Goal: Task Accomplishment & Management: Complete application form

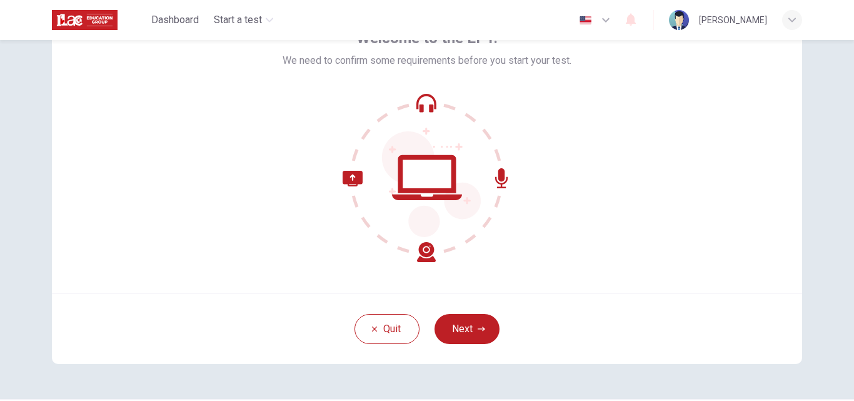
scroll to position [93, 0]
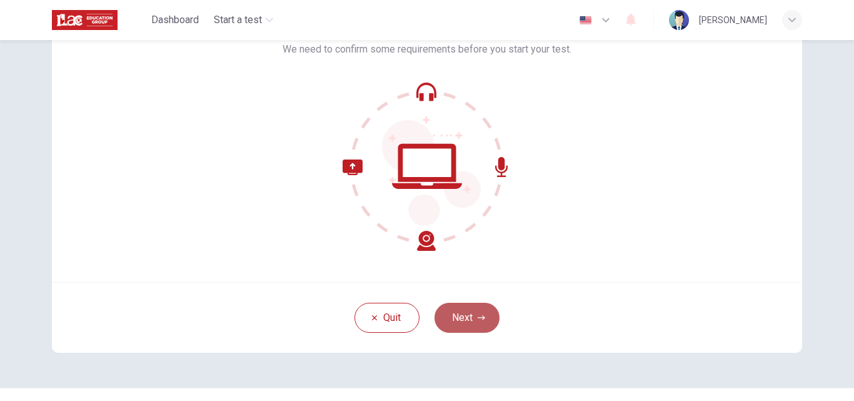
click at [471, 312] on button "Next" at bounding box center [466, 318] width 65 height 30
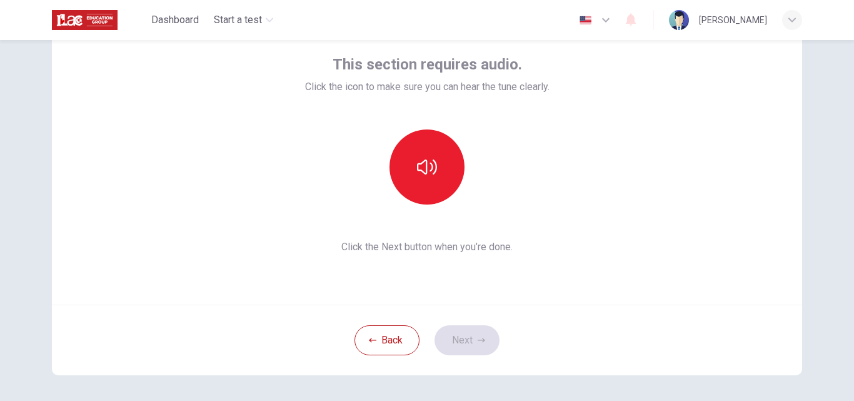
scroll to position [60, 0]
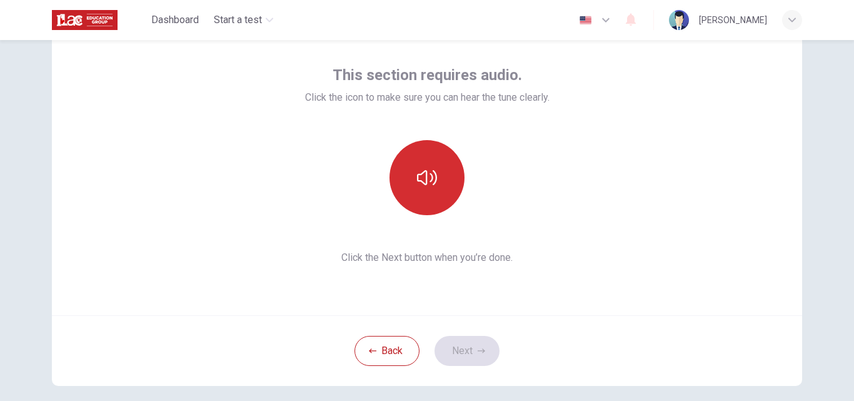
click at [438, 164] on button "button" at bounding box center [426, 177] width 75 height 75
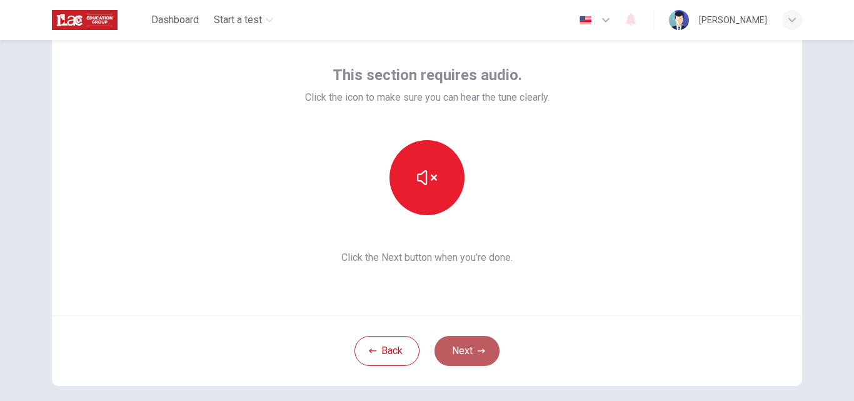
click at [461, 343] on button "Next" at bounding box center [466, 351] width 65 height 30
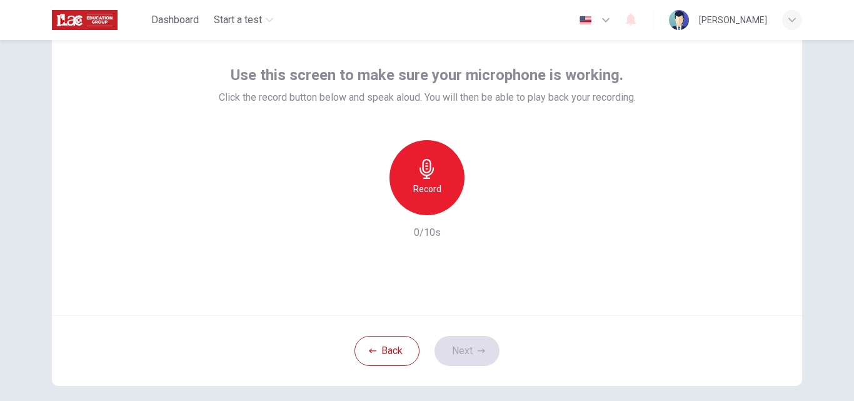
click at [440, 162] on div "Record" at bounding box center [426, 177] width 75 height 75
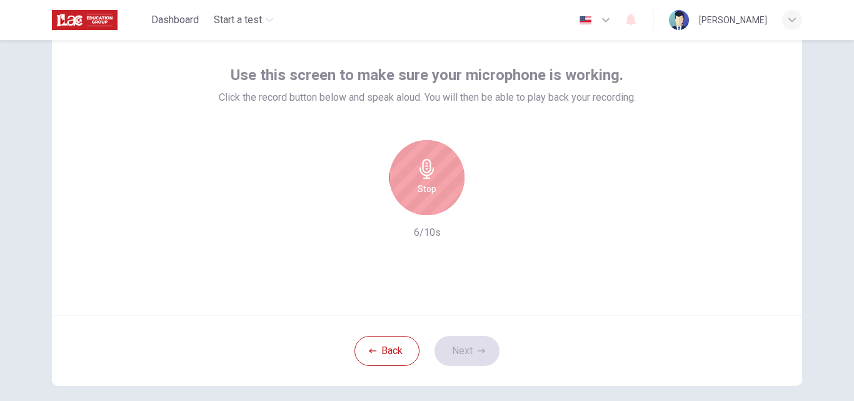
click at [440, 162] on div "Stop" at bounding box center [426, 177] width 75 height 75
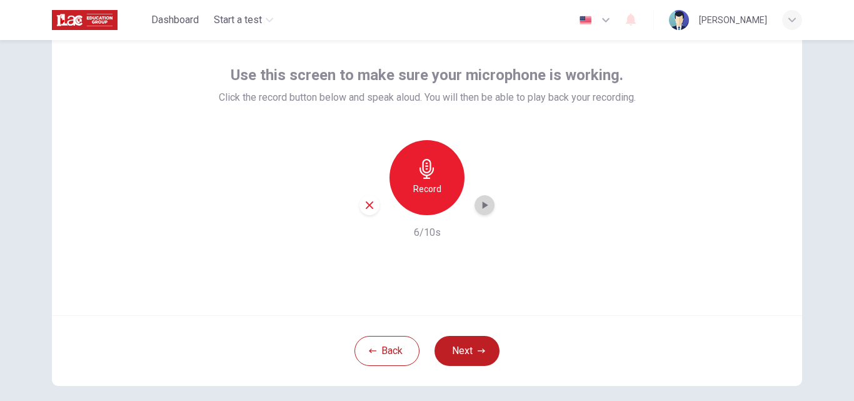
click at [483, 208] on icon "button" at bounding box center [484, 205] width 13 height 13
click at [359, 204] on div "button" at bounding box center [369, 205] width 20 height 20
click at [436, 164] on div "Record" at bounding box center [426, 177] width 75 height 75
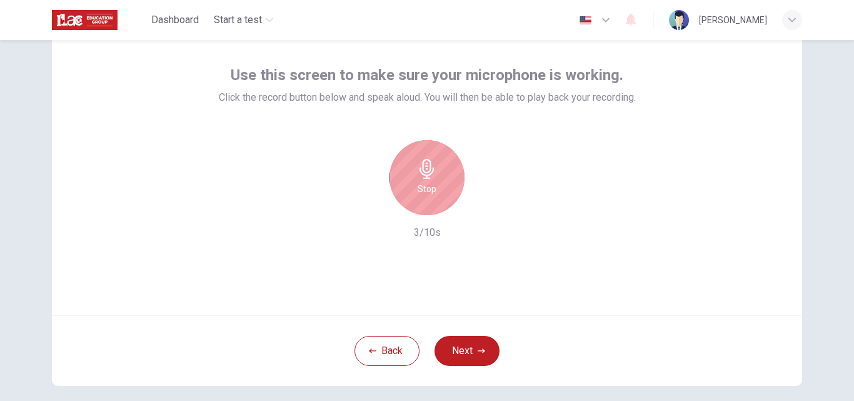
click at [436, 164] on div "Stop" at bounding box center [426, 177] width 75 height 75
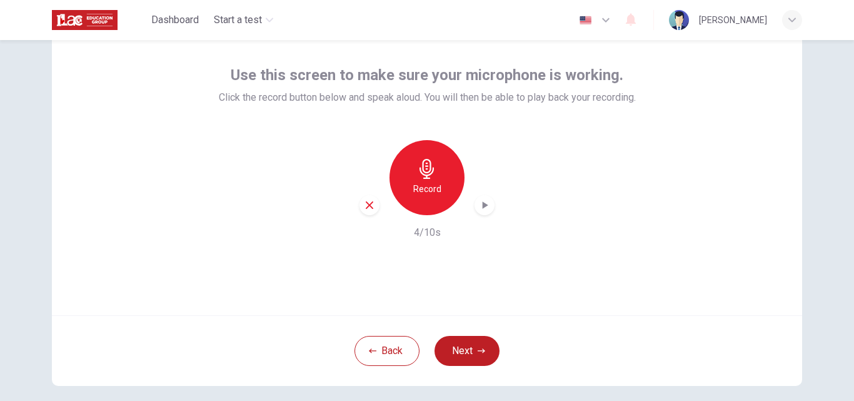
drag, startPoint x: 483, startPoint y: 207, endPoint x: 478, endPoint y: 210, distance: 6.4
click at [478, 210] on icon "button" at bounding box center [484, 205] width 13 height 13
click at [701, 259] on div "Use this screen to make sure your microphone is working. Click the record butto…" at bounding box center [427, 165] width 750 height 300
click at [355, 203] on div "Record 4/10s" at bounding box center [427, 190] width 417 height 100
click at [364, 205] on icon "button" at bounding box center [369, 204] width 11 height 11
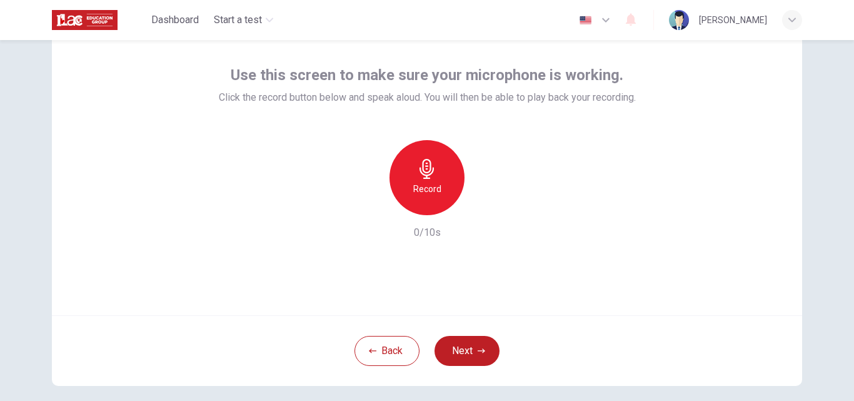
click at [418, 177] on icon "button" at bounding box center [427, 169] width 20 height 20
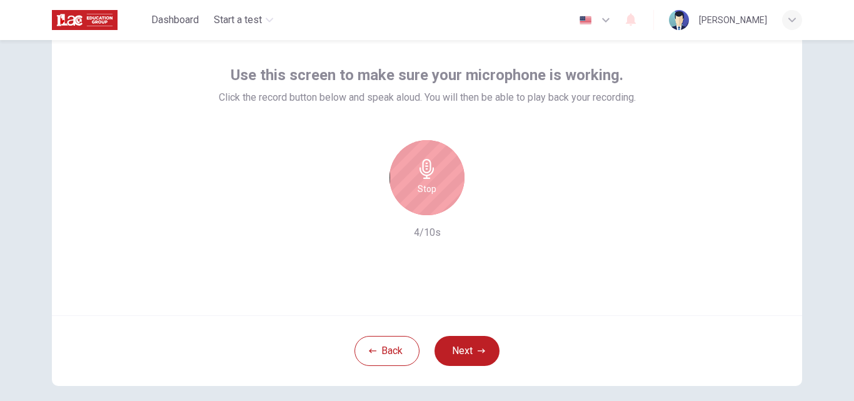
click at [418, 177] on icon "button" at bounding box center [427, 169] width 20 height 20
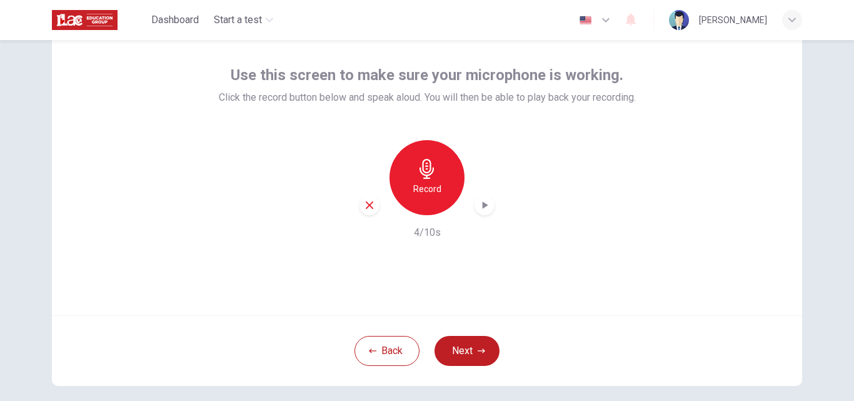
click at [483, 204] on icon "button" at bounding box center [486, 205] width 6 height 8
click at [713, 294] on div "Use this screen to make sure your microphone is working. Click the record butto…" at bounding box center [427, 165] width 750 height 300
click at [483, 205] on icon "button" at bounding box center [486, 205] width 6 height 8
click at [706, 266] on div "Use this screen to make sure your microphone is working. Click the record butto…" at bounding box center [427, 165] width 750 height 300
click at [466, 354] on button "Next" at bounding box center [466, 351] width 65 height 30
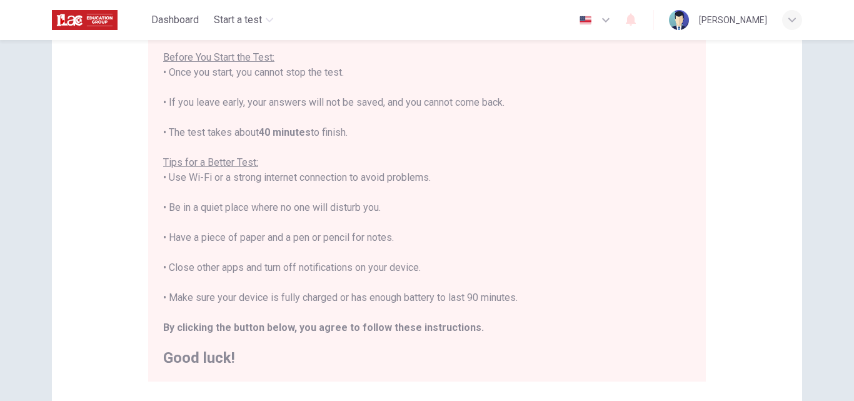
scroll to position [151, 0]
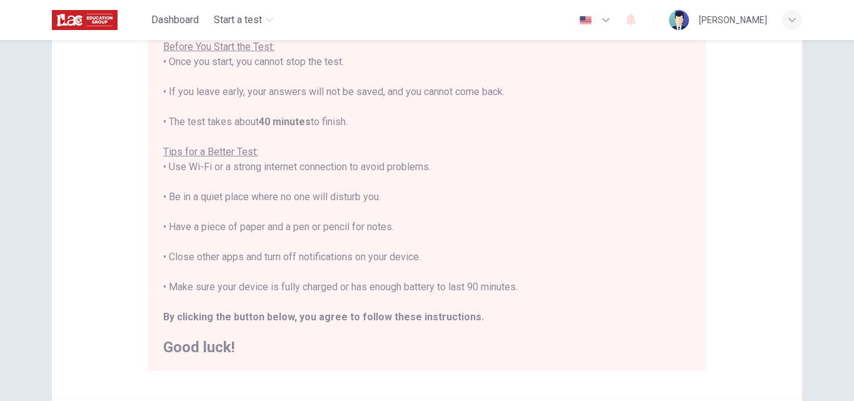
drag, startPoint x: 853, startPoint y: 368, endPoint x: 801, endPoint y: 71, distance: 300.8
click at [801, 71] on div "Disclaimer: You are about to start a Placement Test . Before You Start the Test…" at bounding box center [427, 196] width 790 height 615
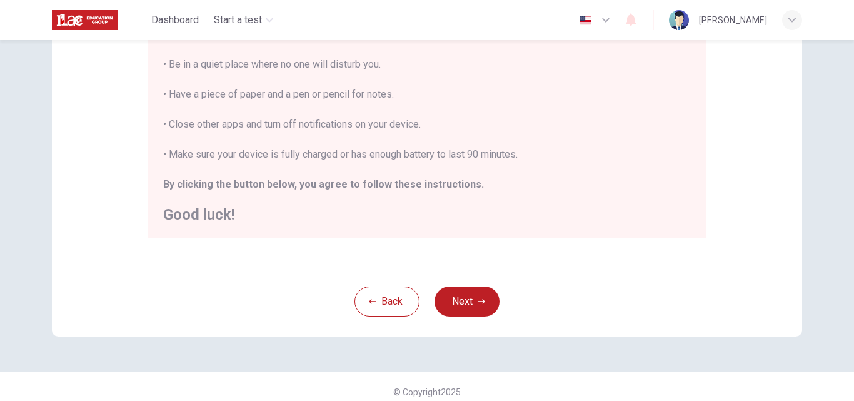
scroll to position [286, 0]
click at [485, 303] on button "Next" at bounding box center [466, 299] width 65 height 30
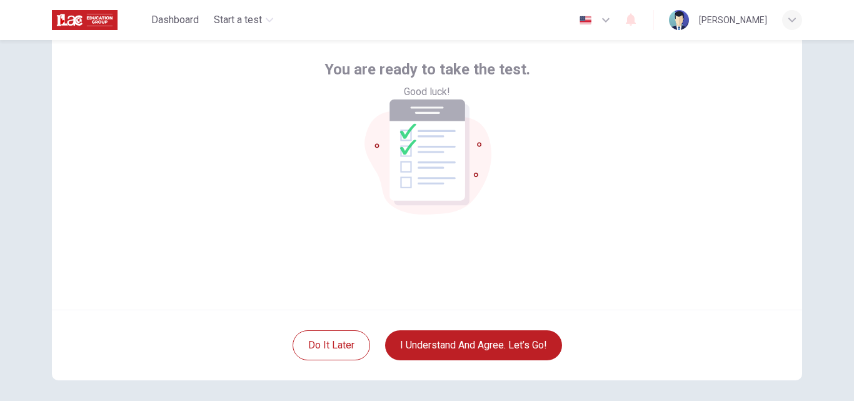
scroll to position [64, 0]
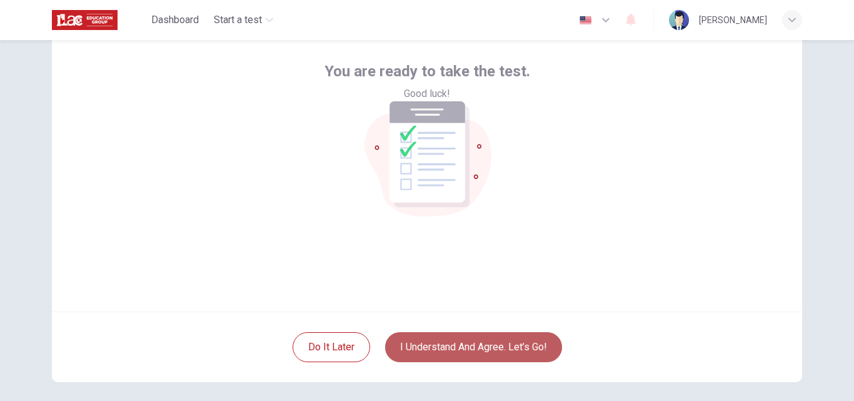
click at [498, 349] on button "I understand and agree. Let’s go!" at bounding box center [473, 347] width 177 height 30
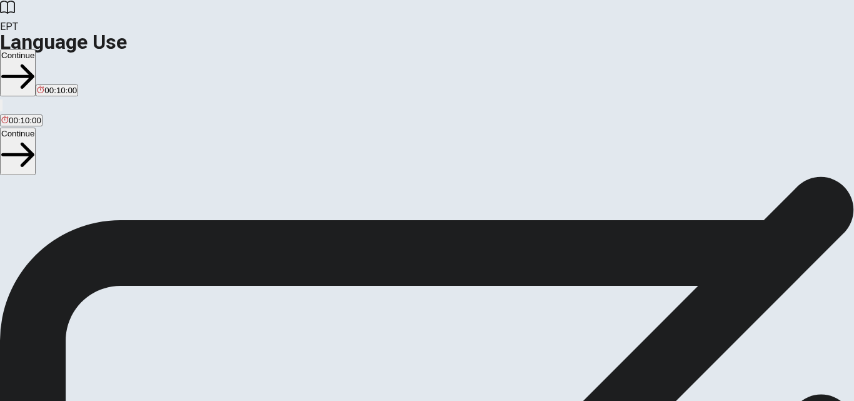
scroll to position [3, 0]
click at [36, 49] on button "Continue" at bounding box center [18, 72] width 36 height 47
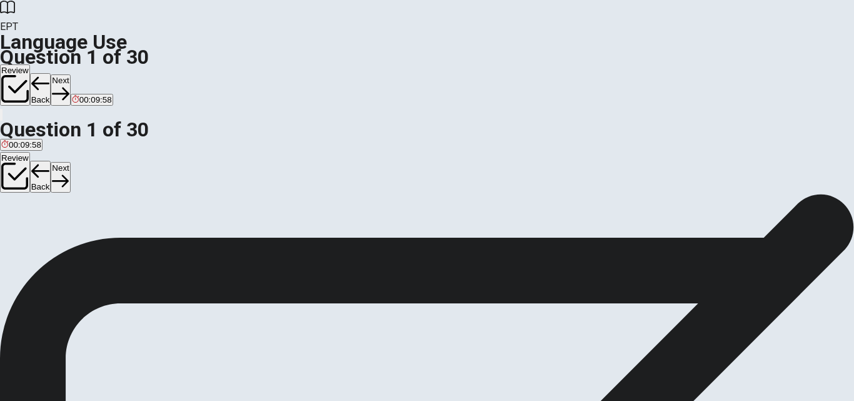
scroll to position [53, 0]
click at [109, 191] on span "works" at bounding box center [99, 186] width 22 height 9
click at [70, 74] on button "Next" at bounding box center [60, 89] width 19 height 31
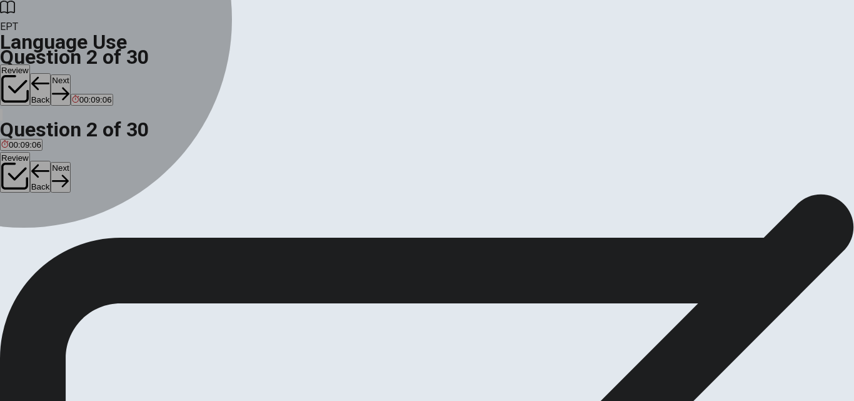
click at [13, 172] on div "A" at bounding box center [6, 176] width 11 height 9
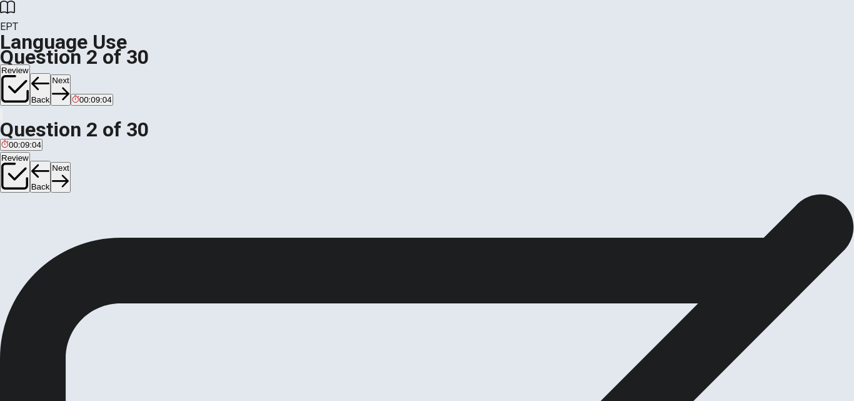
click at [70, 74] on button "Next" at bounding box center [60, 89] width 19 height 31
click at [76, 192] on button "D goes" at bounding box center [66, 181] width 21 height 21
click at [70, 74] on button "Next" at bounding box center [60, 89] width 19 height 31
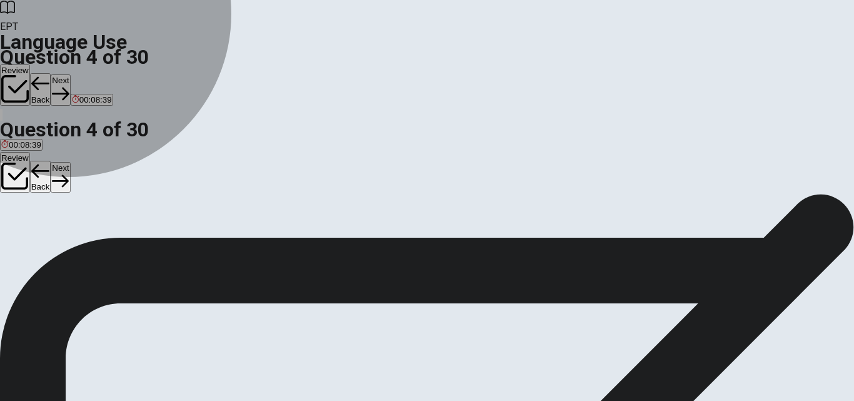
click at [66, 189] on span "will leaves" at bounding box center [47, 185] width 38 height 9
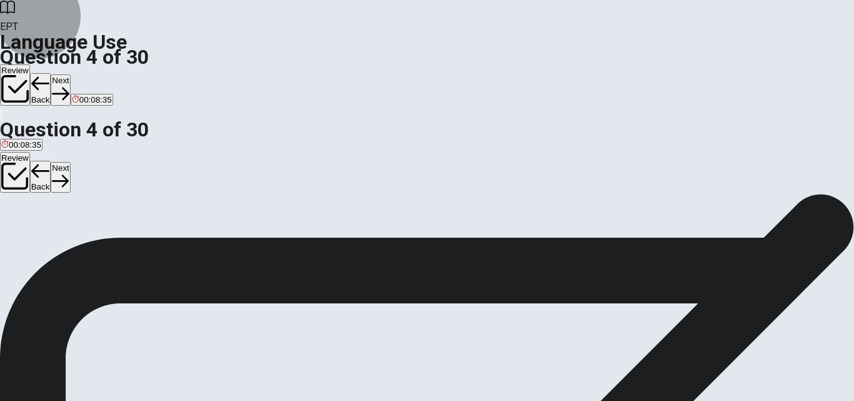
click at [70, 74] on button "Next" at bounding box center [60, 89] width 19 height 31
click at [64, 192] on button "C won" at bounding box center [55, 181] width 18 height 21
click at [70, 74] on button "Next" at bounding box center [60, 89] width 19 height 31
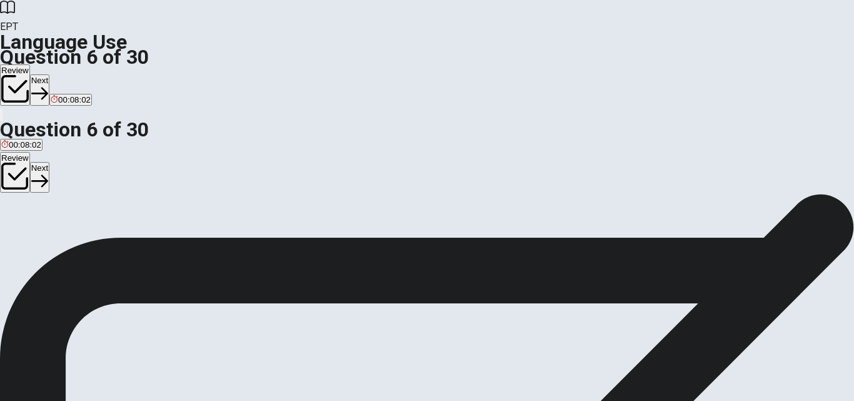
scroll to position [30, 0]
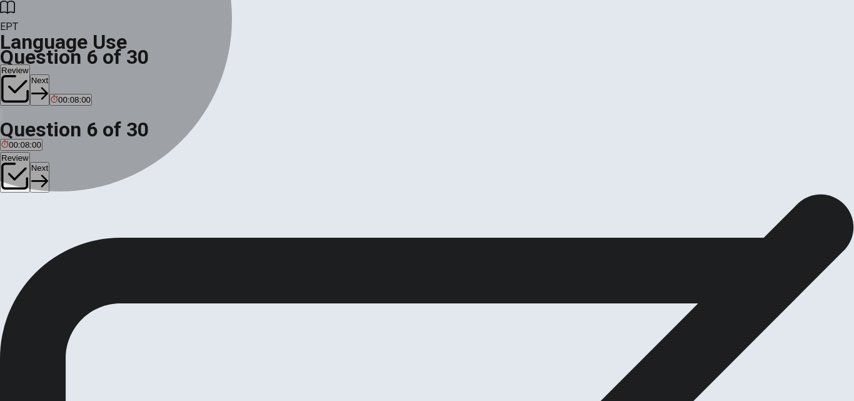
click at [81, 214] on span "backpack" at bounding box center [63, 208] width 35 height 9
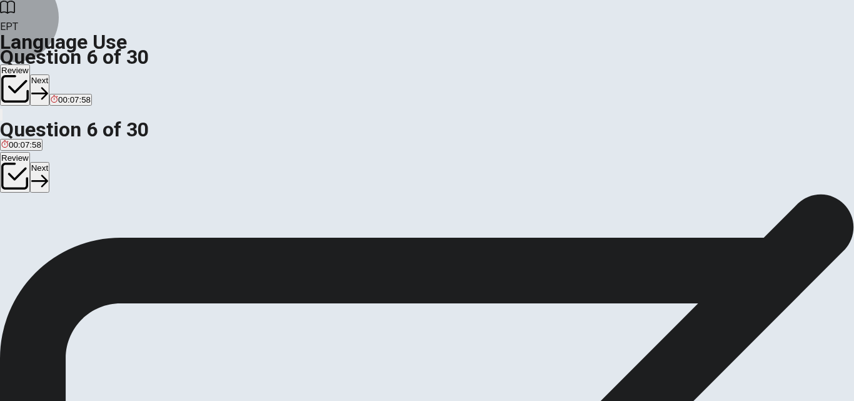
click at [49, 74] on button "Next" at bounding box center [39, 89] width 19 height 31
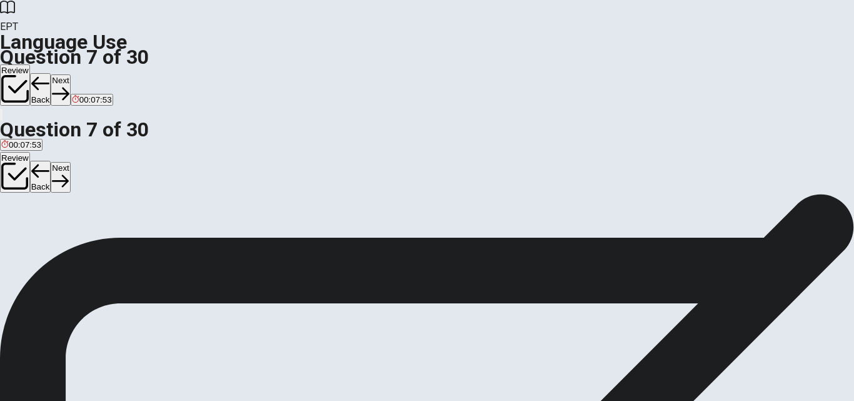
click at [69, 215] on button "C zoo" at bounding box center [61, 204] width 16 height 21
click at [70, 74] on button "Next" at bounding box center [60, 89] width 19 height 31
click at [39, 214] on span "keep" at bounding box center [30, 208] width 18 height 9
click at [70, 74] on button "Next" at bounding box center [60, 89] width 19 height 31
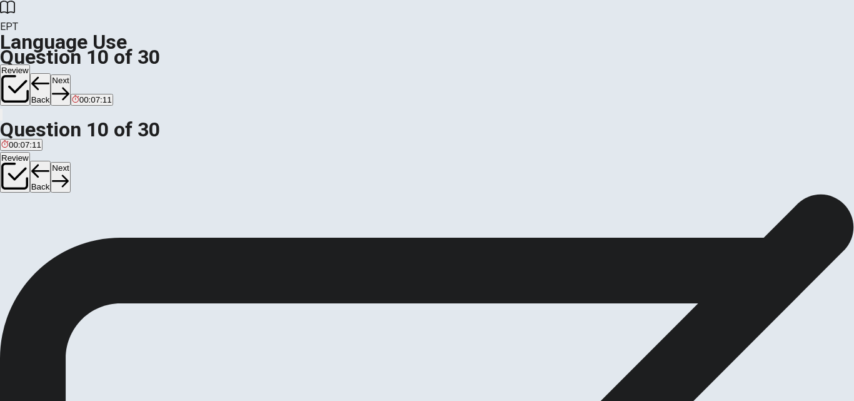
click at [61, 214] on span "washed" at bounding box center [46, 208] width 29 height 9
click at [70, 74] on button "Next" at bounding box center [60, 89] width 19 height 31
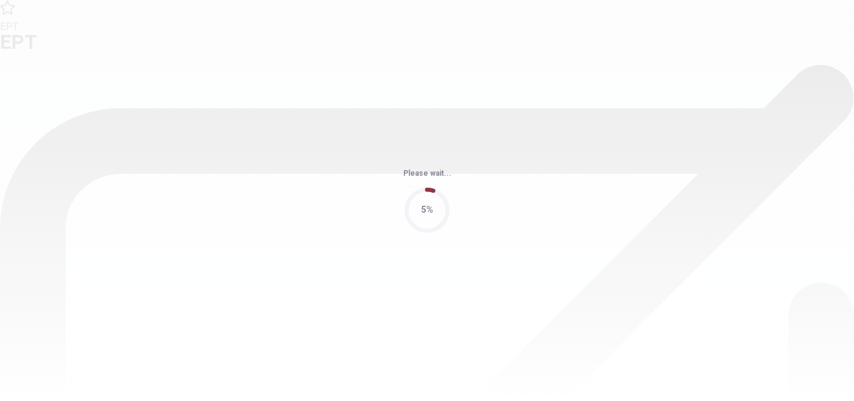
scroll to position [0, 0]
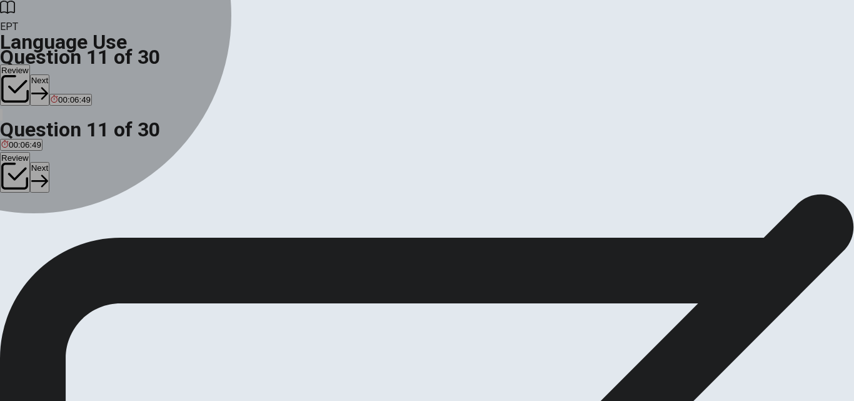
click at [31, 244] on span "in" at bounding box center [27, 238] width 6 height 9
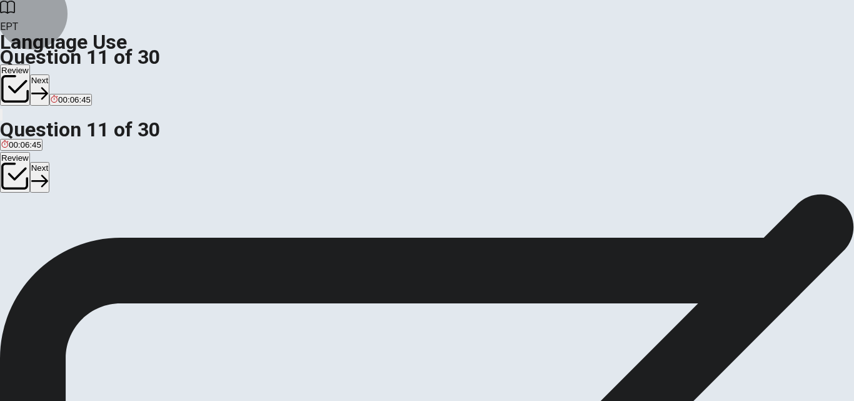
click at [49, 74] on button "Next" at bounding box center [39, 89] width 19 height 31
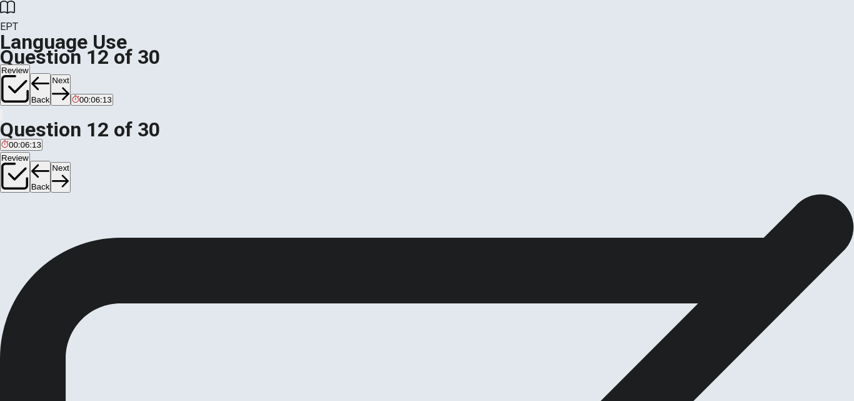
click at [33, 234] on span "didn’t go" at bounding box center [16, 238] width 31 height 9
click at [70, 74] on button "Next" at bounding box center [60, 89] width 19 height 31
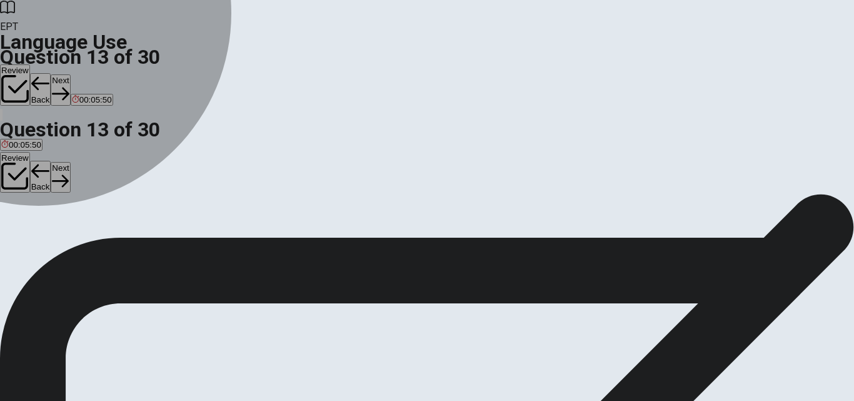
click at [31, 244] on span "had" at bounding box center [25, 238] width 14 height 9
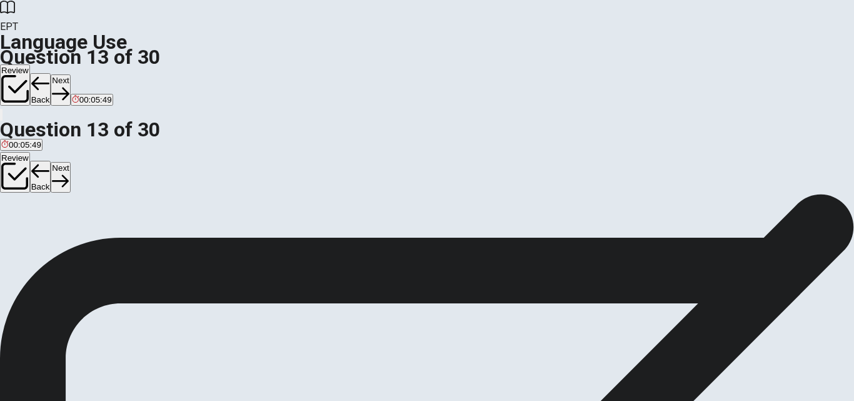
click at [70, 74] on button "Next" at bounding box center [60, 89] width 19 height 31
click at [94, 244] on span "stayed" at bounding box center [82, 238] width 24 height 9
click at [70, 74] on button "Next" at bounding box center [60, 89] width 19 height 31
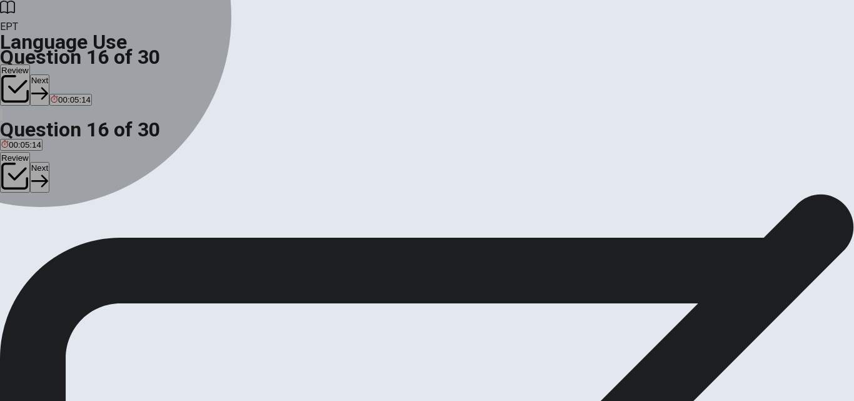
click at [143, 244] on span "rural" at bounding box center [134, 238] width 17 height 9
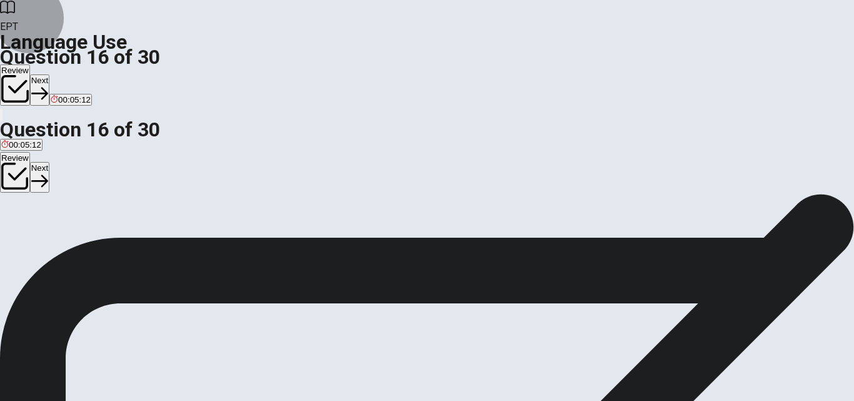
click at [49, 74] on button "Next" at bounding box center [39, 89] width 19 height 31
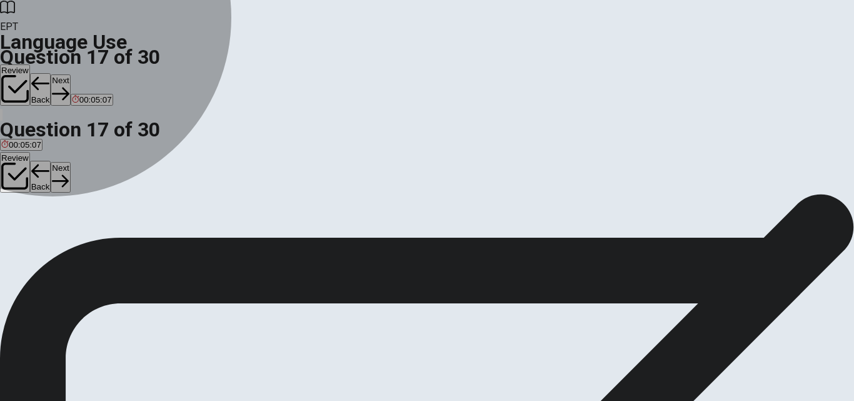
click at [64, 244] on span "friendly" at bounding box center [51, 238] width 27 height 9
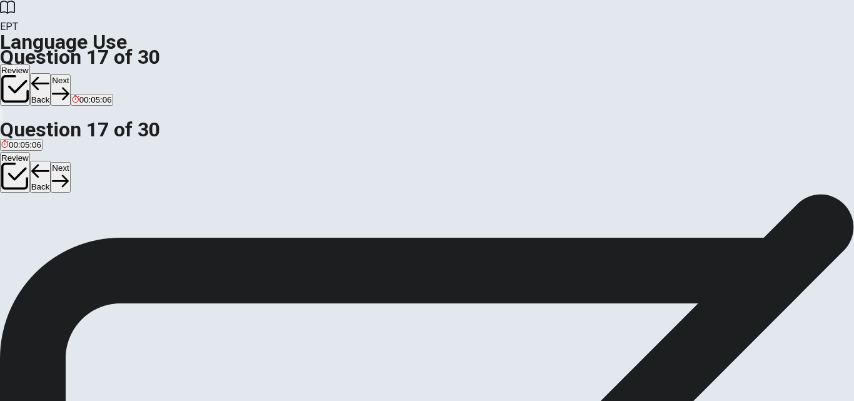
click at [70, 74] on button "Next" at bounding box center [60, 89] width 19 height 31
click at [84, 244] on span "interesting" at bounding box center [64, 238] width 39 height 9
click at [70, 74] on button "Next" at bounding box center [60, 89] width 19 height 31
click at [98, 244] on span "mouse" at bounding box center [85, 238] width 25 height 9
click at [70, 74] on button "Next" at bounding box center [60, 89] width 19 height 31
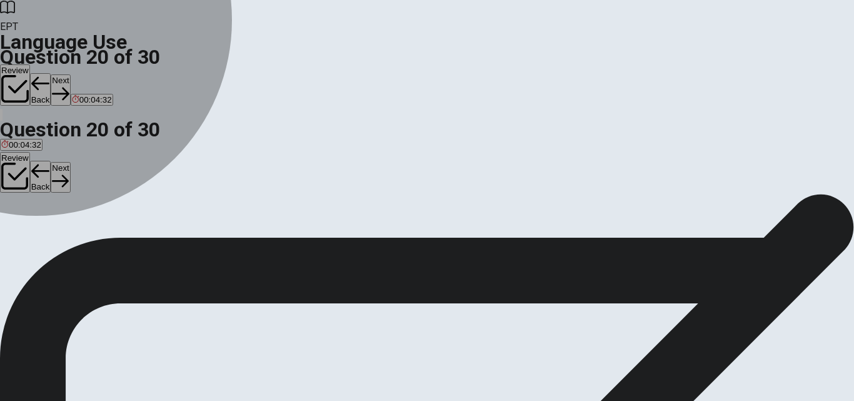
click at [56, 244] on span "Would" at bounding box center [44, 238] width 24 height 9
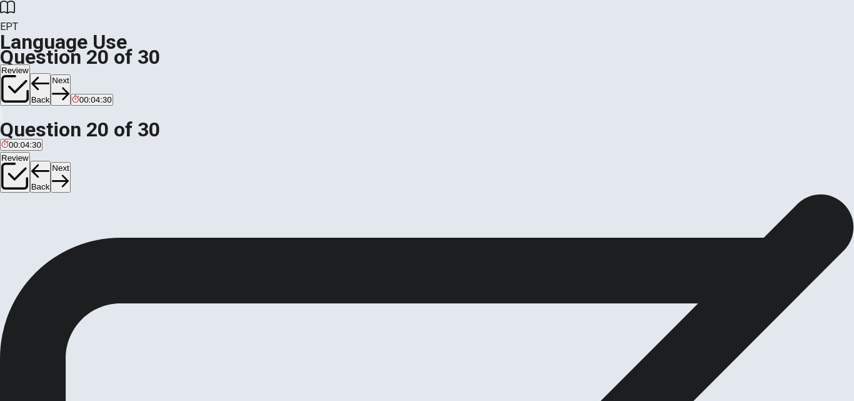
click at [70, 74] on button "Next" at bounding box center [60, 89] width 19 height 31
click at [45, 240] on span "rains" at bounding box center [36, 238] width 18 height 9
click at [48, 85] on icon "button" at bounding box center [39, 93] width 17 height 17
click at [63, 244] on span "have" at bounding box center [54, 238] width 18 height 9
click at [70, 74] on button "Next" at bounding box center [60, 89] width 19 height 31
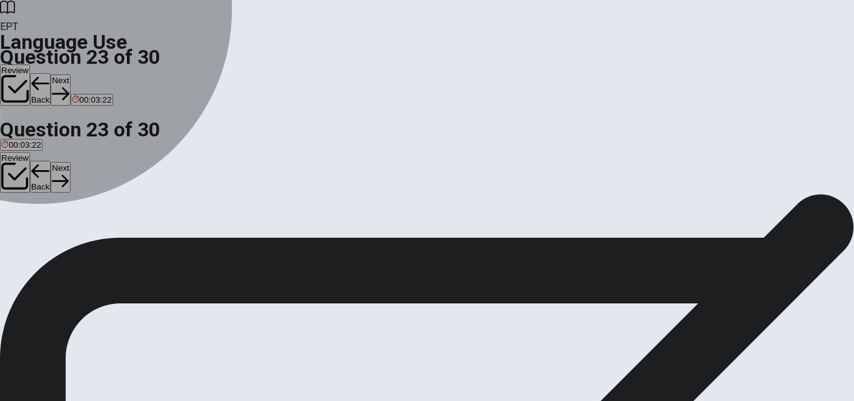
click at [76, 244] on span "spends" at bounding box center [62, 238] width 27 height 9
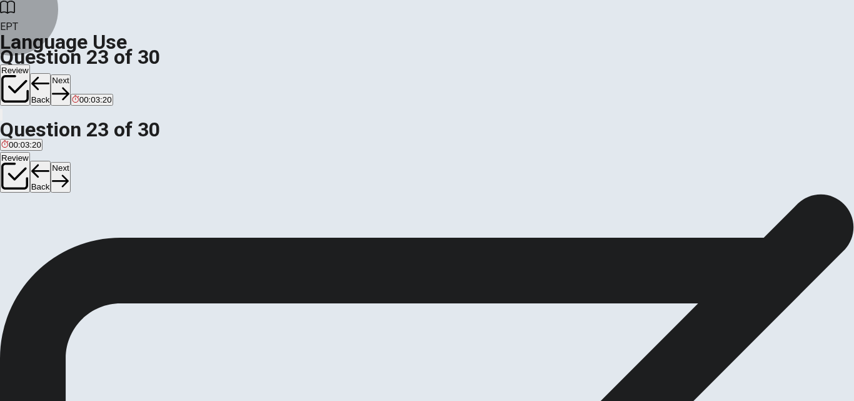
click at [70, 74] on button "Next" at bounding box center [60, 89] width 19 height 31
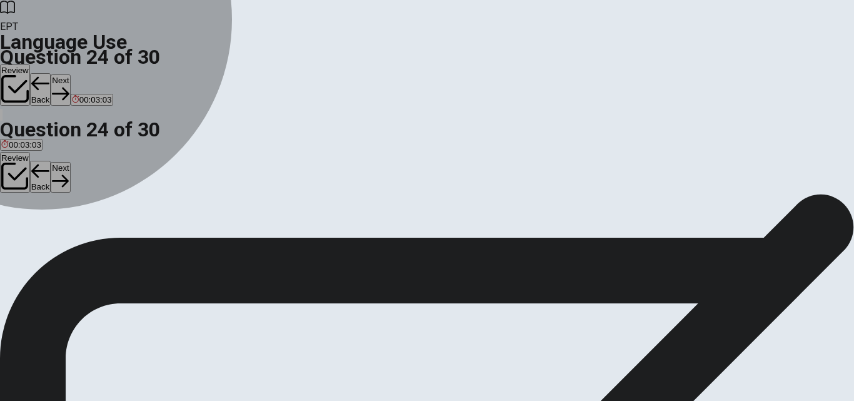
click at [38, 234] on span "has made" at bounding box center [19, 238] width 37 height 9
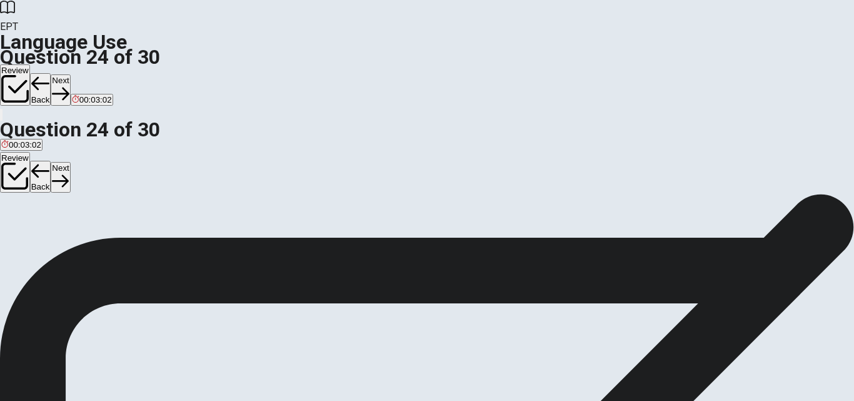
click at [70, 74] on button "Next" at bounding box center [60, 89] width 19 height 31
click at [638, 64] on div "Review Back Next 00:03:02" at bounding box center [427, 85] width 854 height 43
click at [70, 74] on button "Next" at bounding box center [60, 89] width 19 height 31
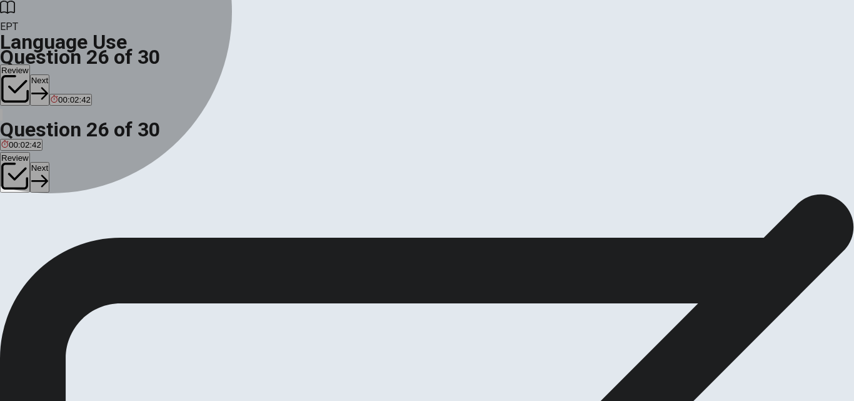
click at [18, 214] on span "thick" at bounding box center [9, 218] width 17 height 9
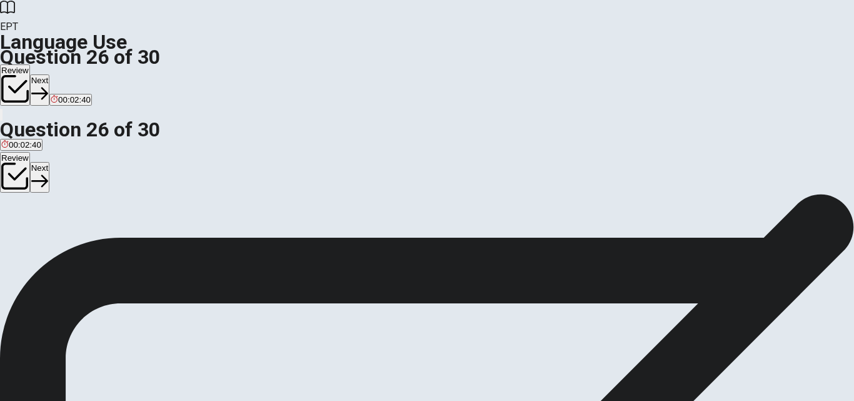
click at [49, 74] on button "Next" at bounding box center [39, 89] width 19 height 31
click at [26, 214] on span "honest" at bounding box center [13, 218] width 25 height 9
click at [69, 85] on icon "button" at bounding box center [60, 93] width 17 height 17
click at [50, 223] on span "pull" at bounding box center [43, 218] width 13 height 9
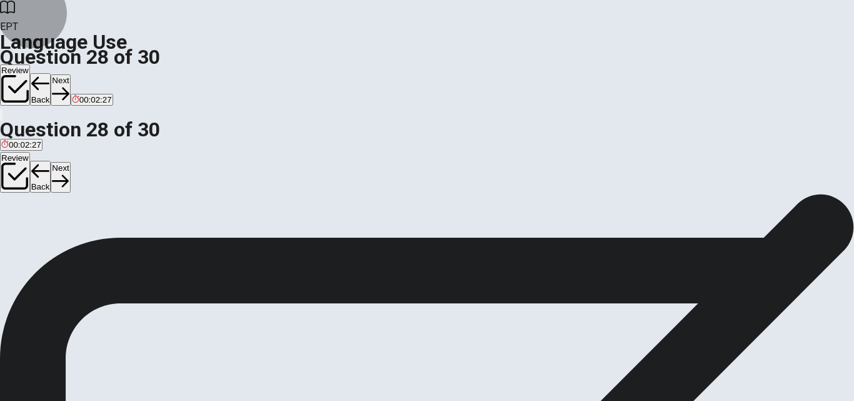
click at [70, 74] on button "Next" at bounding box center [60, 89] width 19 height 31
click at [97, 223] on span "boring" at bounding box center [85, 218] width 23 height 9
click at [70, 74] on button "Next" at bounding box center [60, 89] width 19 height 31
click at [24, 214] on span "sends" at bounding box center [12, 218] width 23 height 9
click at [70, 74] on button "Next" at bounding box center [60, 89] width 19 height 31
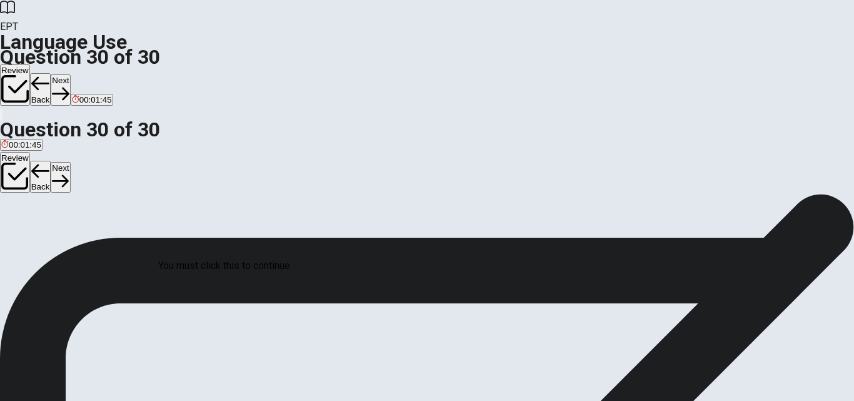
scroll to position [81, 0]
click at [30, 64] on button "Review" at bounding box center [15, 84] width 30 height 41
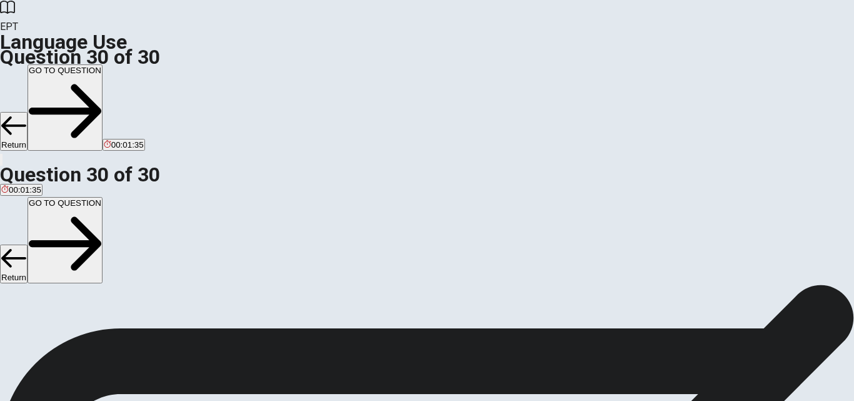
scroll to position [644, 0]
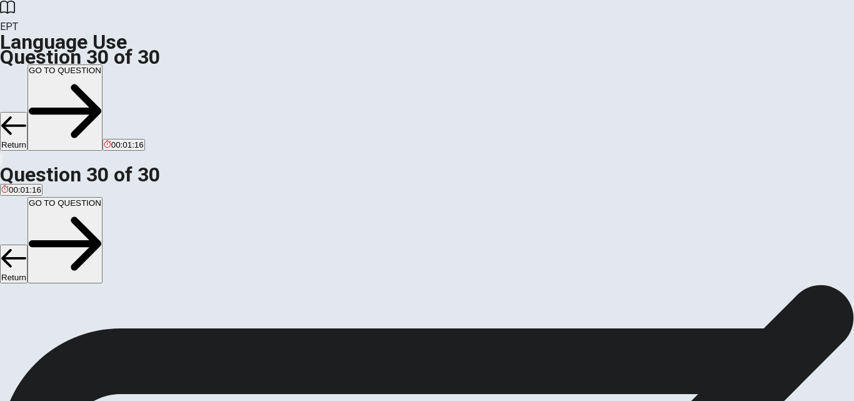
click at [103, 64] on button "GO TO QUESTION" at bounding box center [65, 107] width 75 height 86
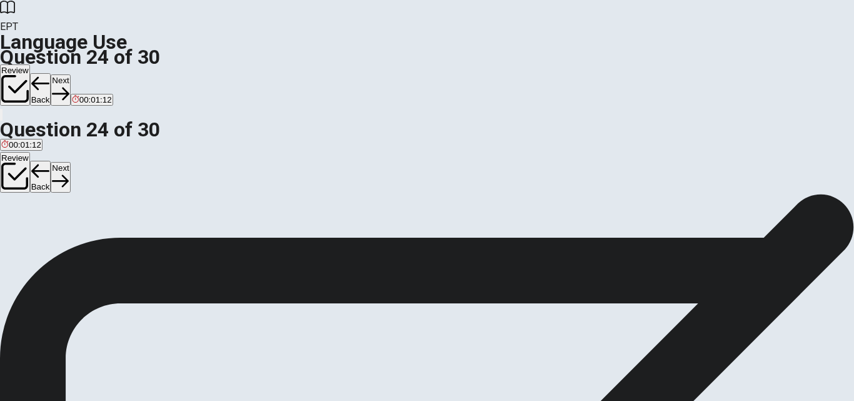
click at [70, 74] on button "Next" at bounding box center [60, 89] width 19 height 31
click at [31, 190] on span "suggest" at bounding box center [15, 194] width 29 height 9
click at [70, 74] on button "Next" at bounding box center [60, 89] width 19 height 31
click at [30, 64] on button "Review" at bounding box center [15, 84] width 30 height 41
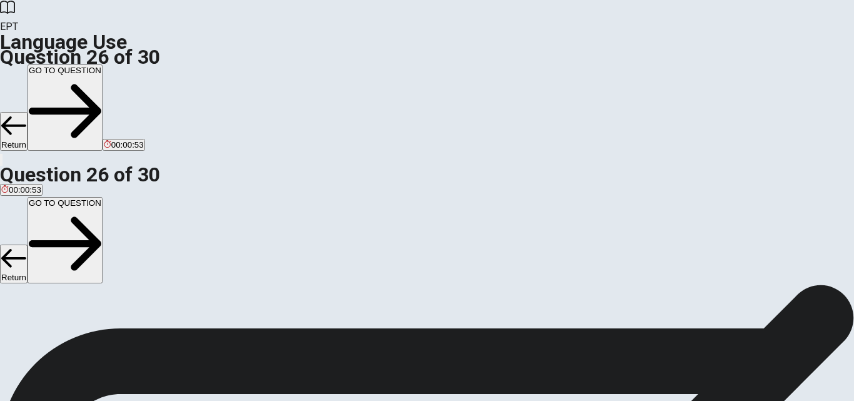
scroll to position [115, 0]
click at [103, 64] on button "GO TO QUESTION" at bounding box center [65, 107] width 75 height 86
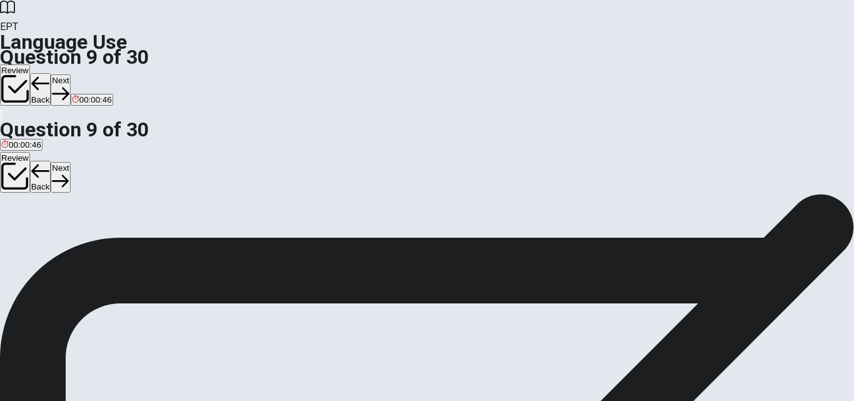
scroll to position [61, 0]
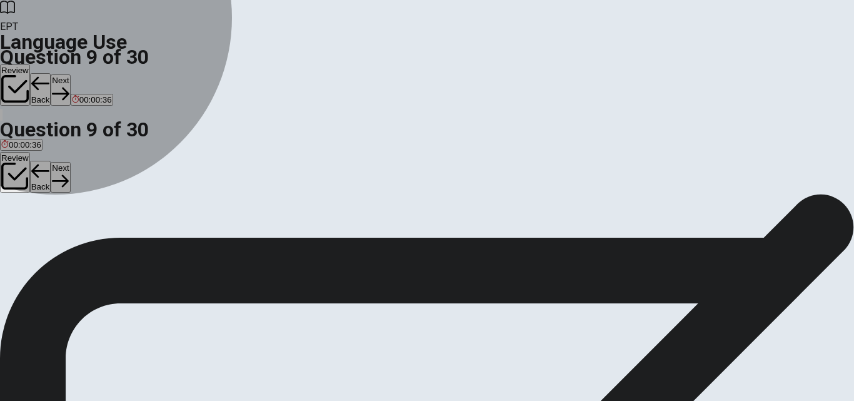
click at [105, 183] on span "toothbrush" at bounding box center [85, 178] width 39 height 9
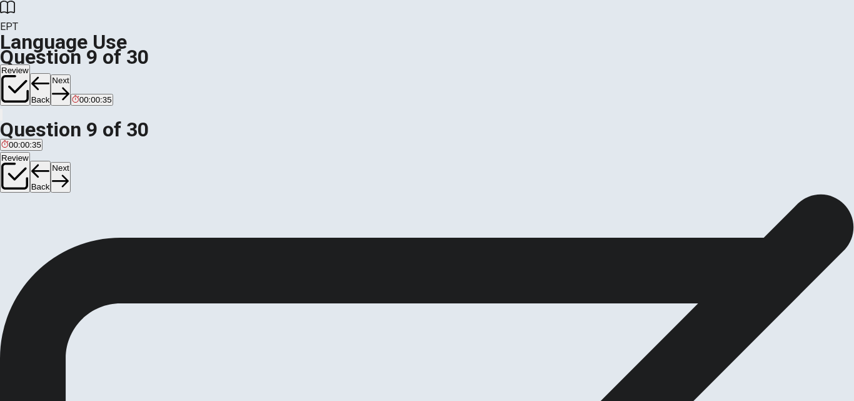
click at [70, 74] on button "Next" at bounding box center [60, 89] width 19 height 31
click at [30, 64] on button "Review" at bounding box center [15, 84] width 30 height 41
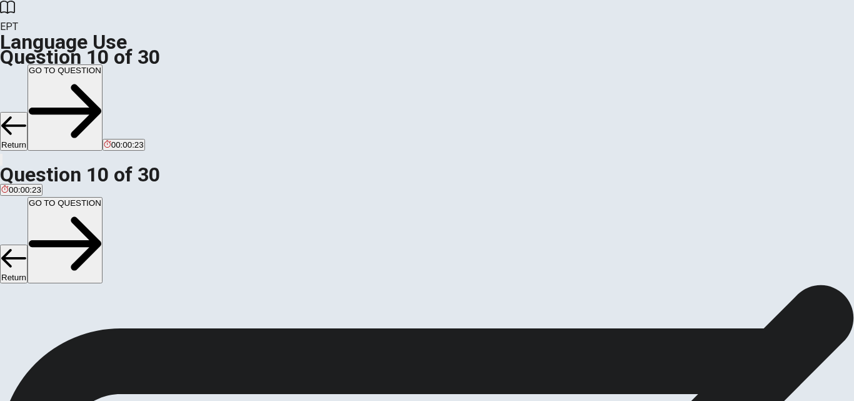
scroll to position [317, 0]
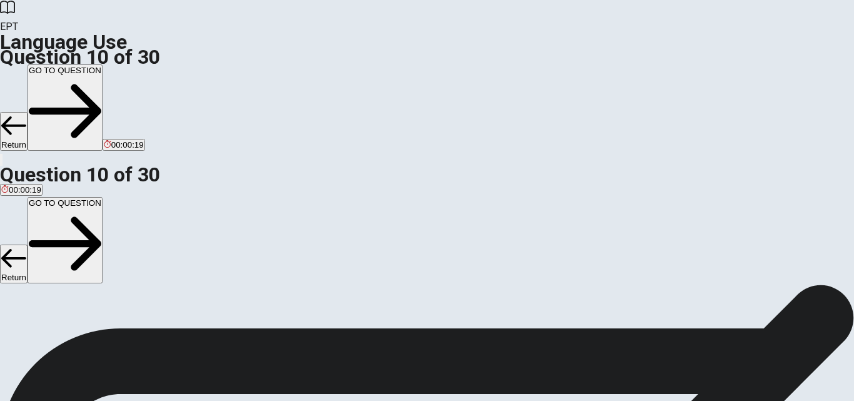
click at [103, 64] on button "GO TO QUESTION" at bounding box center [65, 107] width 75 height 86
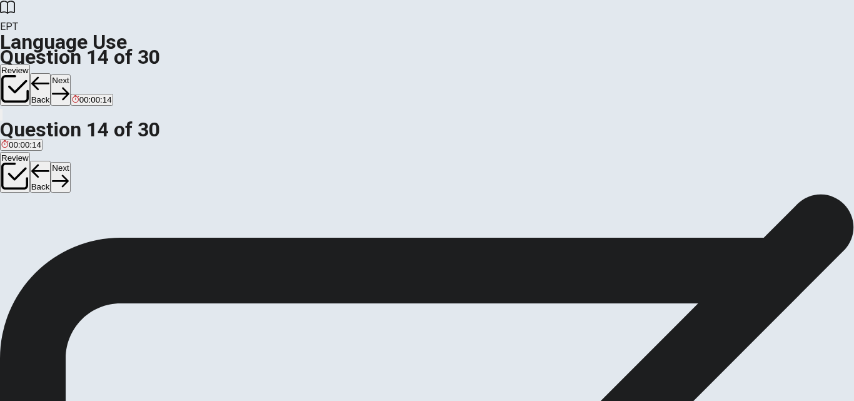
scroll to position [120, 0]
click at [70, 74] on button "Next" at bounding box center [60, 89] width 19 height 31
click at [21, 193] on span "Allow" at bounding box center [11, 197] width 20 height 9
click at [70, 74] on button "Next" at bounding box center [60, 89] width 19 height 31
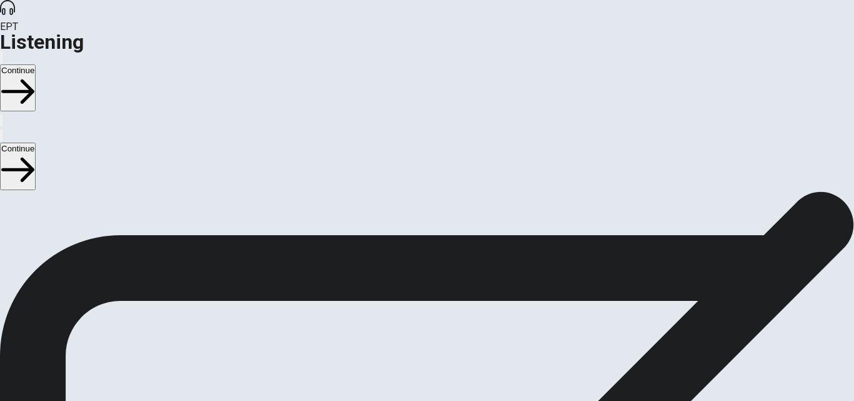
scroll to position [26, 0]
click at [36, 64] on button "Continue" at bounding box center [18, 87] width 36 height 47
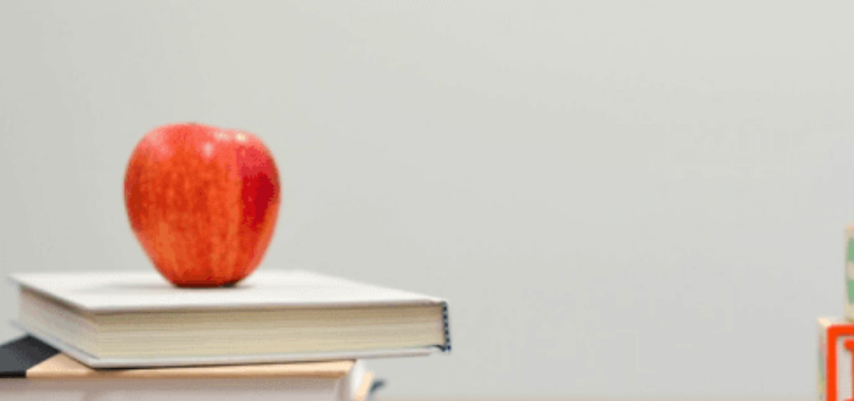
scroll to position [0, 0]
click at [45, 221] on span "The woman" at bounding box center [23, 225] width 44 height 9
click at [111, 274] on span "At the library" at bounding box center [87, 278] width 47 height 9
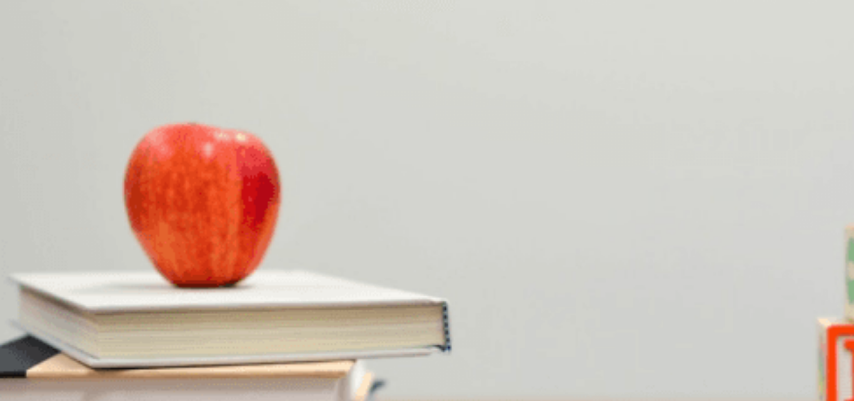
click at [30, 316] on button "A 10 a.m." at bounding box center [15, 326] width 30 height 21
click at [177, 379] on span "For a few hours" at bounding box center [148, 383] width 58 height 9
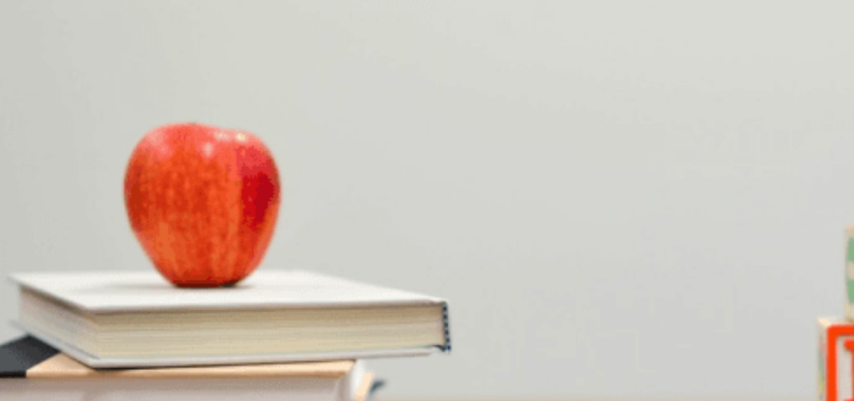
scroll to position [0, 0]
click at [36, 64] on button "Continue" at bounding box center [18, 87] width 36 height 47
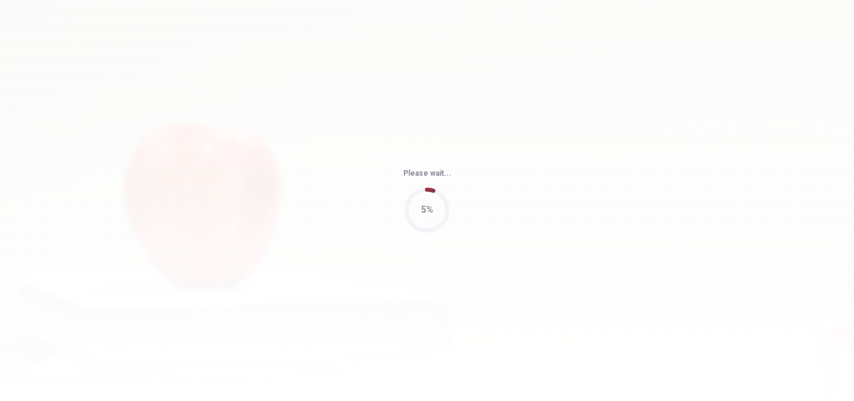
type input "73"
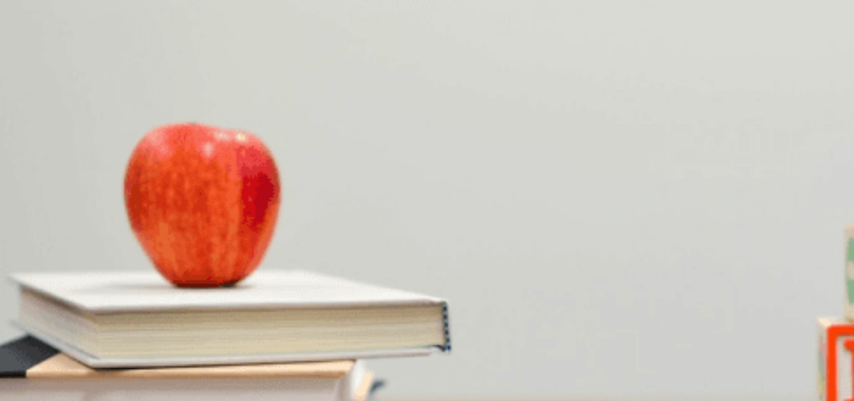
scroll to position [21, 0]
click at [233, 236] on span "He is enjoying it" at bounding box center [203, 230] width 59 height 9
click at [124, 279] on span "For better photo quality" at bounding box center [82, 283] width 86 height 9
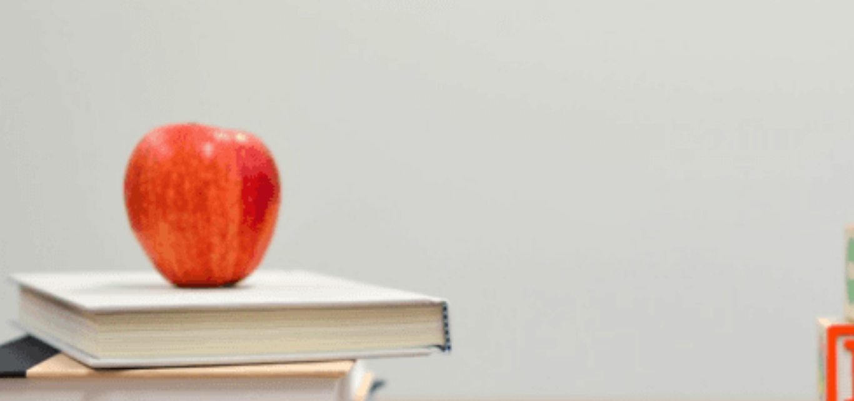
click at [80, 331] on span "Landscapes" at bounding box center [57, 335] width 45 height 9
click at [81, 384] on span "A camera" at bounding box center [63, 388] width 35 height 9
click at [111, 369] on button "C Photography" at bounding box center [86, 379] width 50 height 21
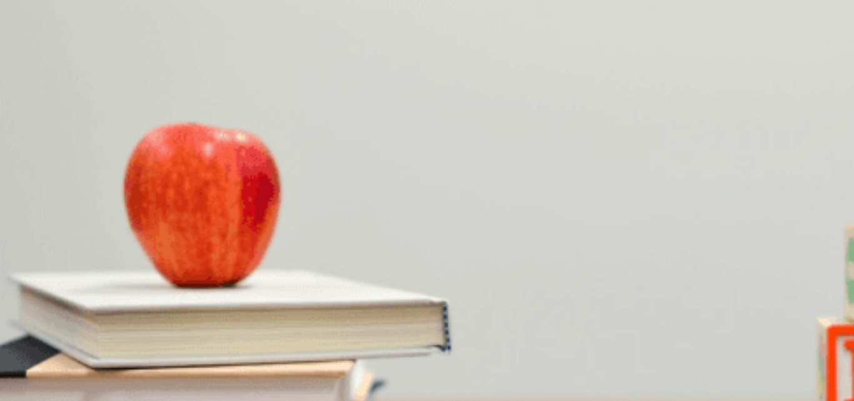
scroll to position [0, 0]
click at [36, 64] on button "Continue" at bounding box center [18, 87] width 36 height 47
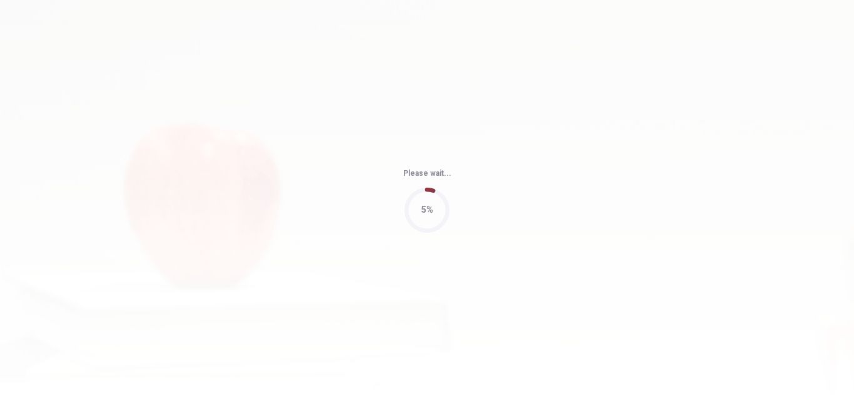
type input "70"
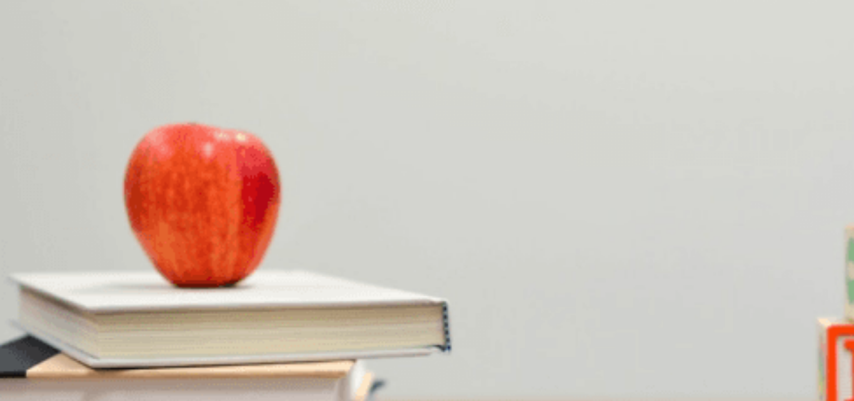
scroll to position [48, 0]
click at [109, 199] on span "The Parthenon" at bounding box center [81, 203] width 55 height 9
click at [282, 251] on span "He will visit [GEOGRAPHIC_DATA]" at bounding box center [217, 255] width 130 height 9
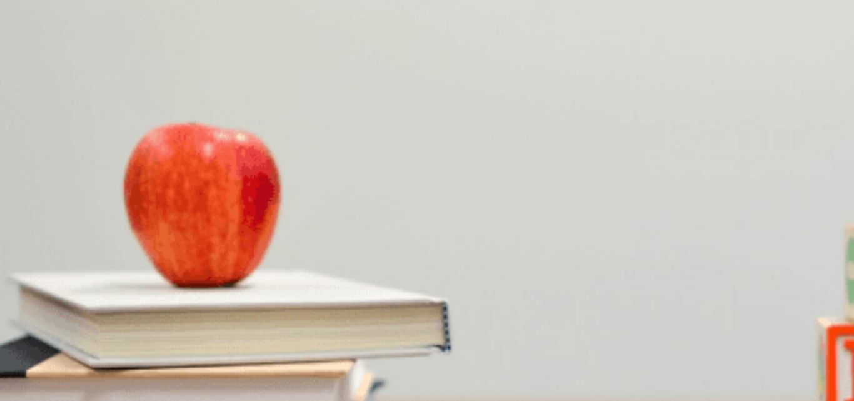
click at [413, 304] on span "It has excellent food" at bounding box center [376, 308] width 74 height 9
click at [250, 356] on span "It uses fresh ingredients" at bounding box center [205, 360] width 89 height 9
click at [193, 374] on span "[GEOGRAPHIC_DATA] and [GEOGRAPHIC_DATA]" at bounding box center [97, 378] width 192 height 9
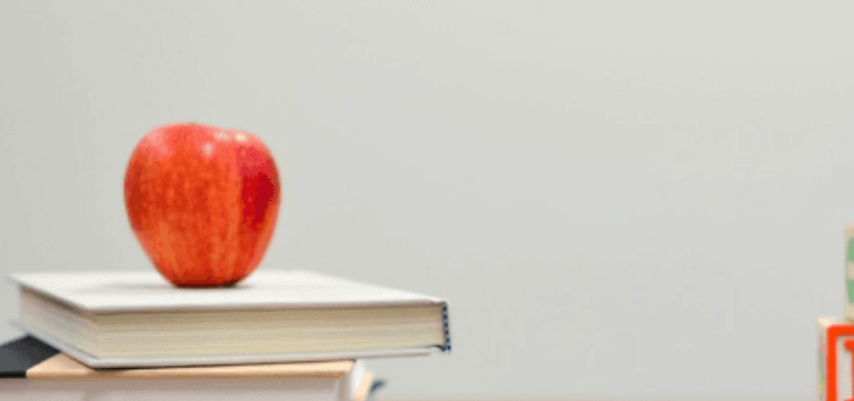
scroll to position [0, 0]
click at [36, 64] on button "Continue" at bounding box center [18, 87] width 36 height 47
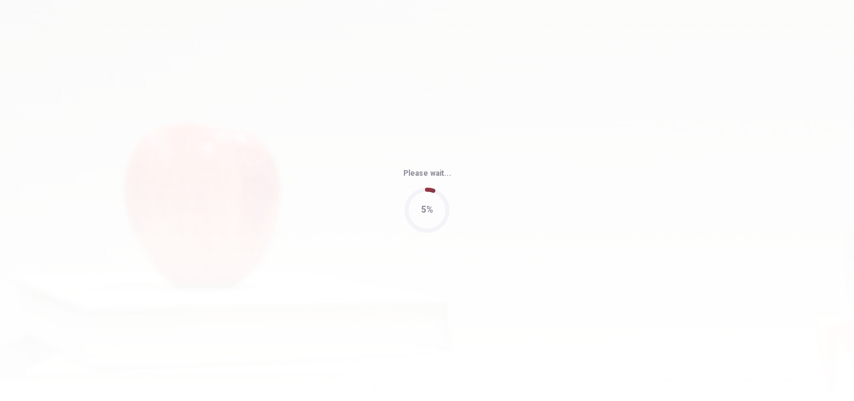
type input "83"
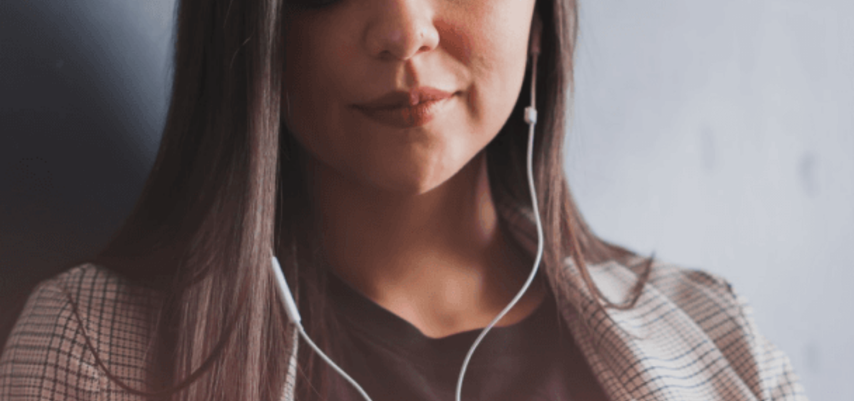
scroll to position [0, 0]
click at [36, 64] on button "Continue" at bounding box center [18, 87] width 36 height 47
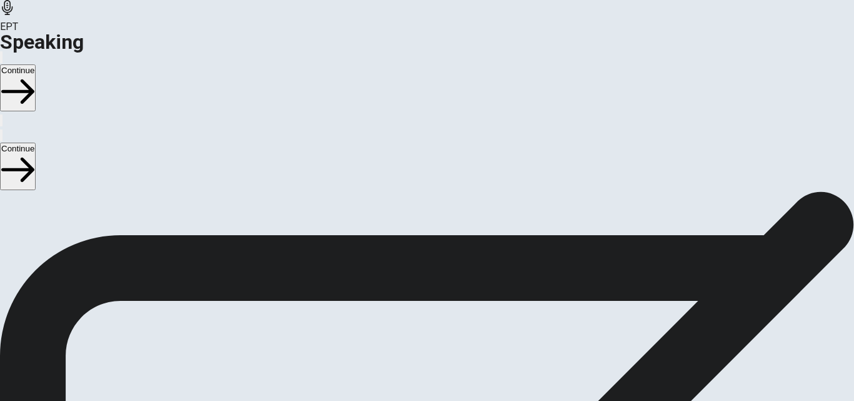
scroll to position [116, 0]
click at [413, 326] on button "Play Audio" at bounding box center [412, 332] width 3 height 12
click at [411, 326] on button "Record Again" at bounding box center [409, 332] width 3 height 12
click at [413, 326] on button "Play Audio" at bounding box center [412, 332] width 3 height 12
click at [803, 254] on div "Checking the Microphone Check if your microphone works here. Record your voice.…" at bounding box center [427, 207] width 854 height 264
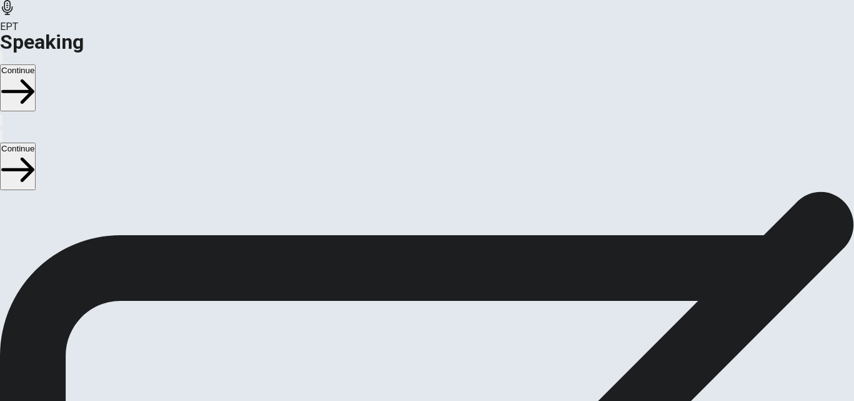
click at [756, 286] on div "00:00:15" at bounding box center [427, 282] width 854 height 114
click at [409, 334] on icon "Record Again" at bounding box center [409, 334] width 0 height 0
click at [413, 326] on button "Play Audio" at bounding box center [412, 332] width 3 height 12
click at [36, 64] on button "Continue" at bounding box center [18, 87] width 36 height 47
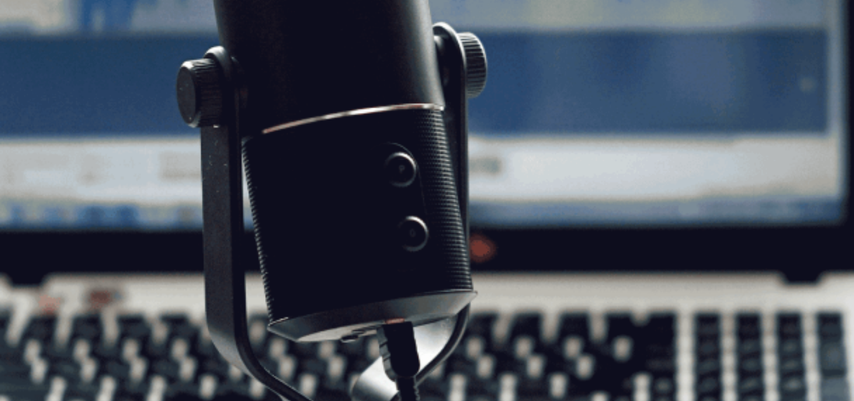
scroll to position [78, 0]
click at [36, 64] on button "Continue" at bounding box center [18, 87] width 36 height 47
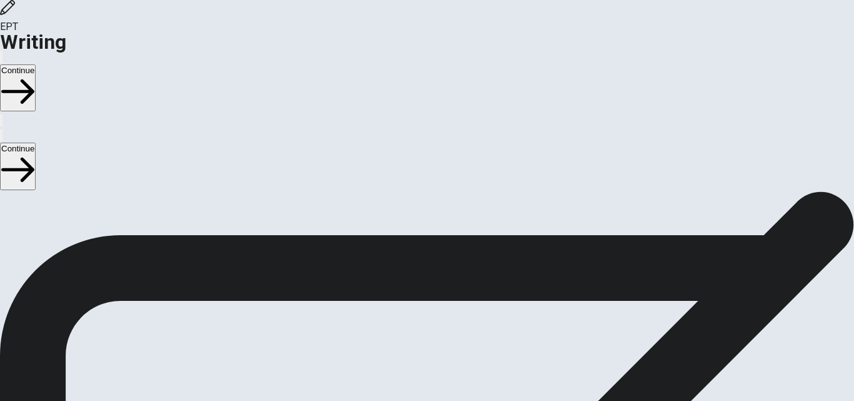
scroll to position [61, 0]
click at [36, 64] on button "Continue" at bounding box center [18, 87] width 36 height 47
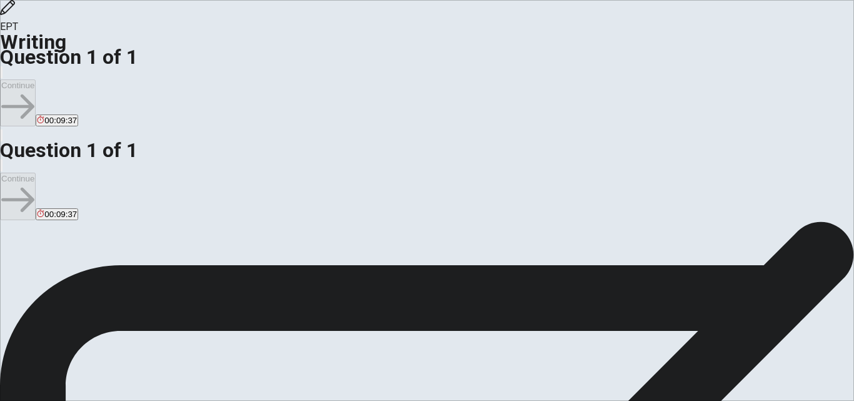
scroll to position [8, 0]
type textarea "The personal quality that I admire and I would like to develop in myself is the…"
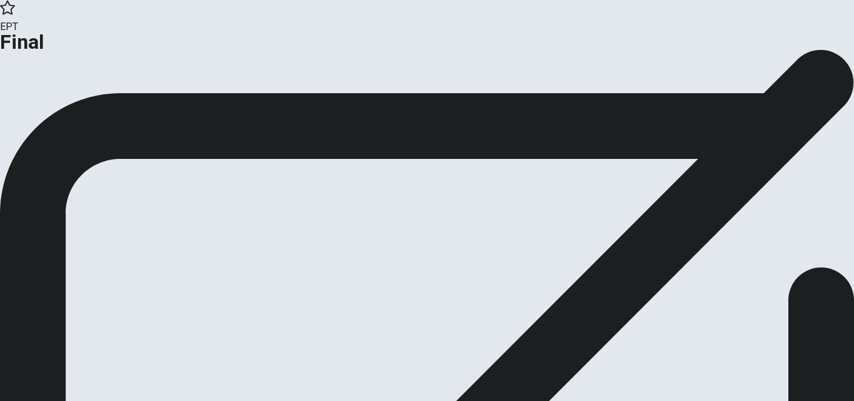
scroll to position [54, 0]
click at [52, 54] on icon "button" at bounding box center [45, 47] width 13 height 13
